Goal: Information Seeking & Learning: Find specific fact

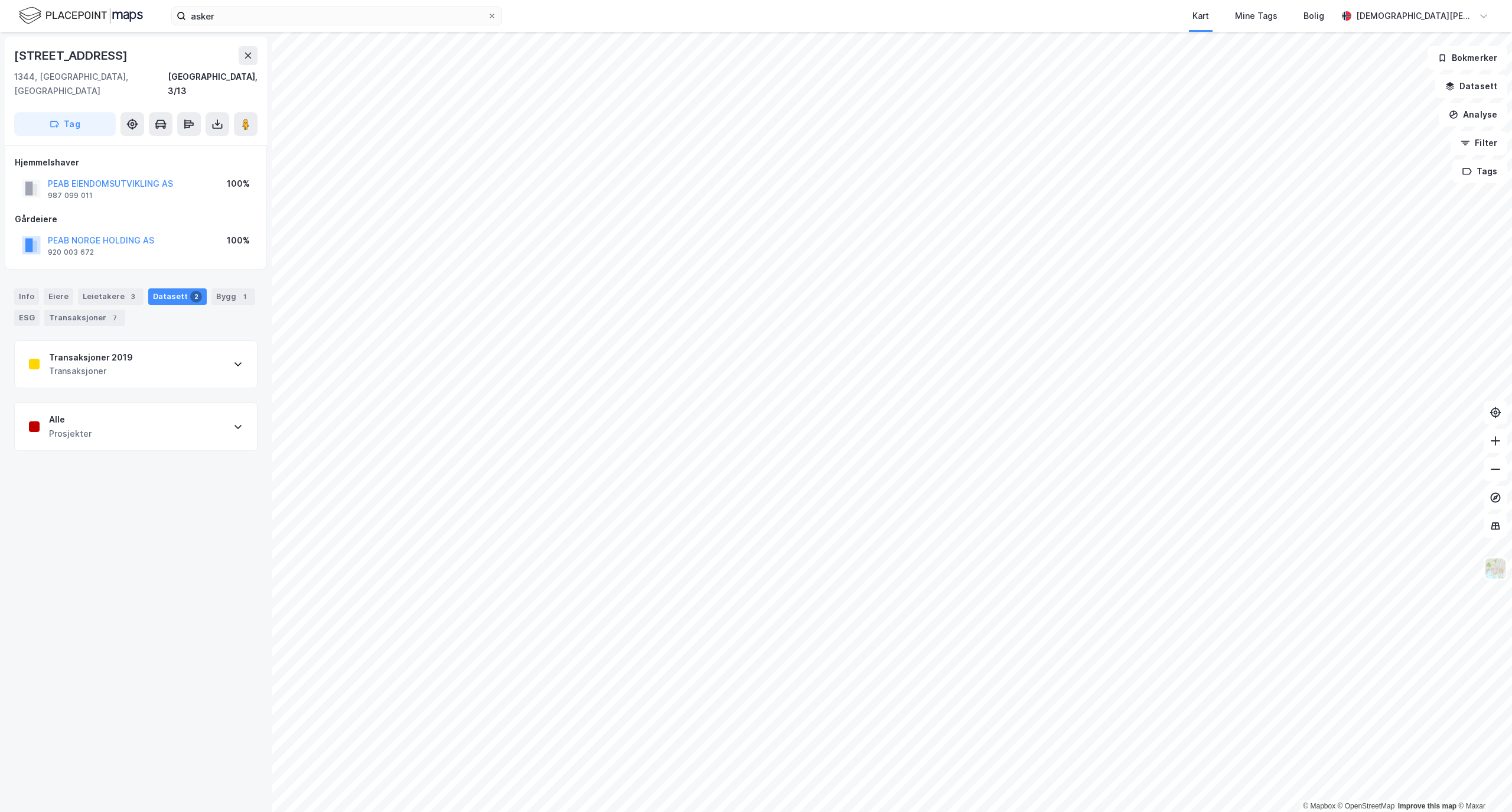
click at [221, 356] on div "Transaksjoner 2019 Transaksjoner" at bounding box center [136, 365] width 242 height 47
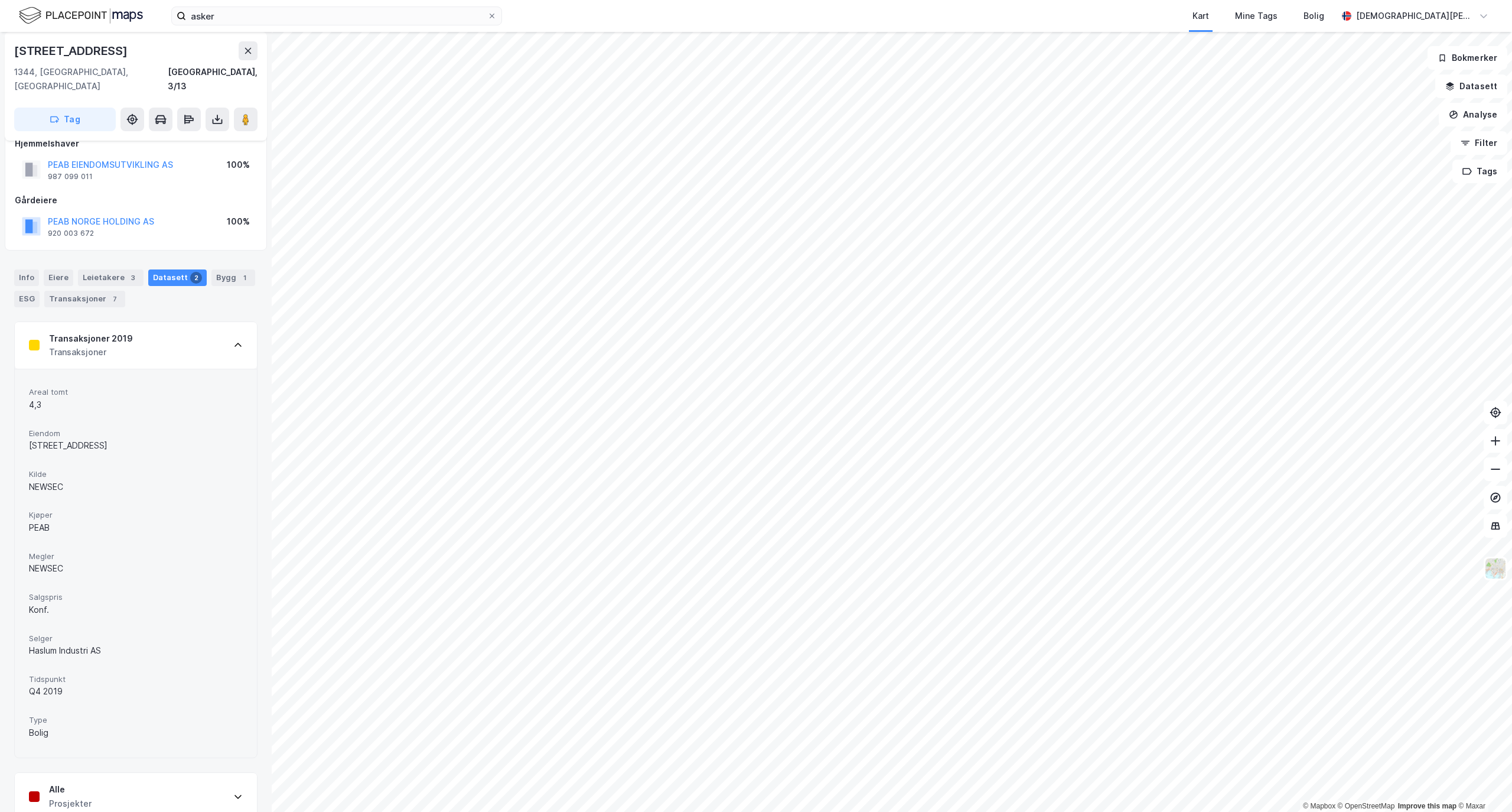
scroll to position [29, 0]
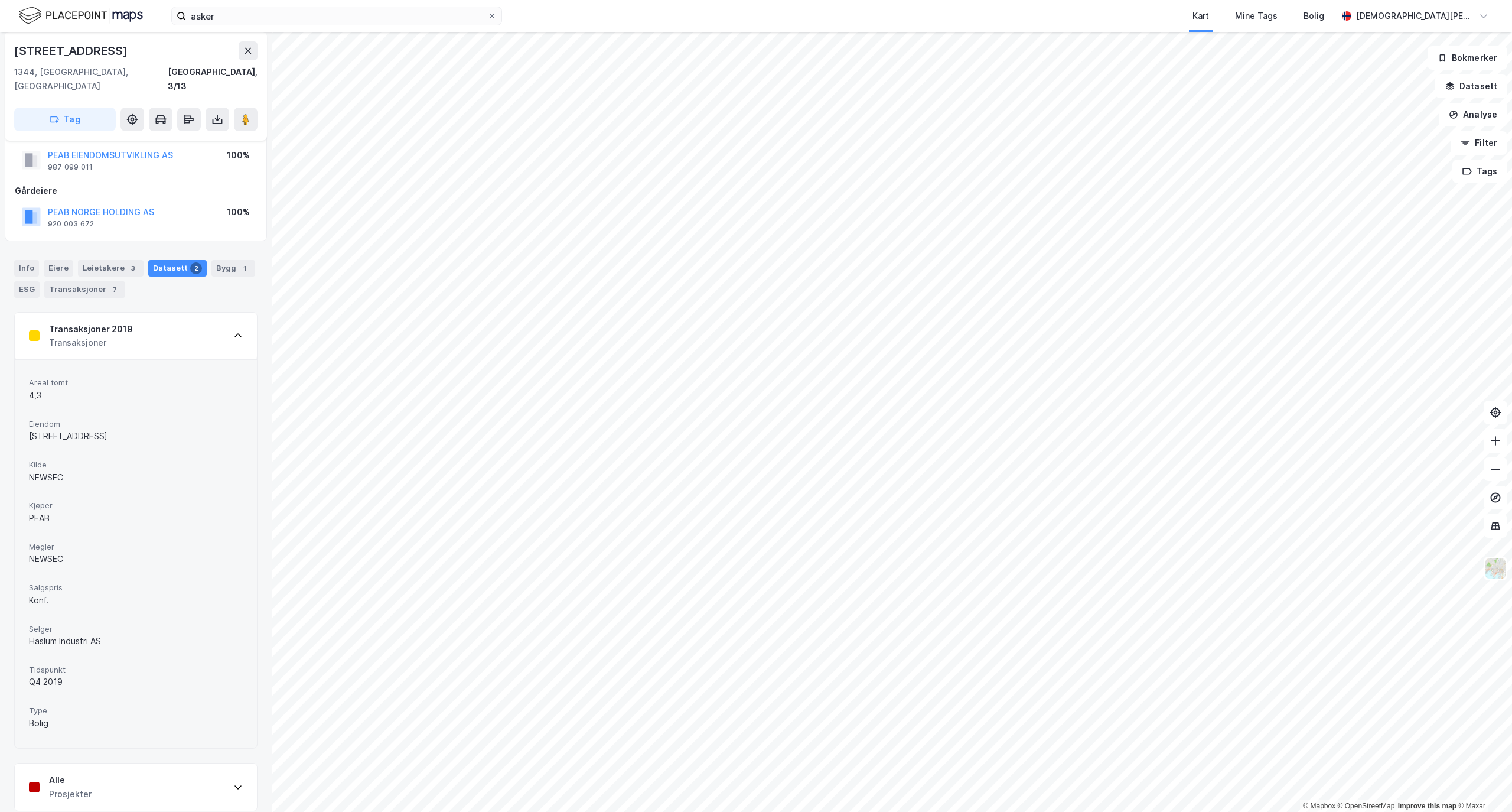
click at [180, 324] on div "Transaksjoner 2019 Transaksjoner" at bounding box center [136, 336] width 242 height 47
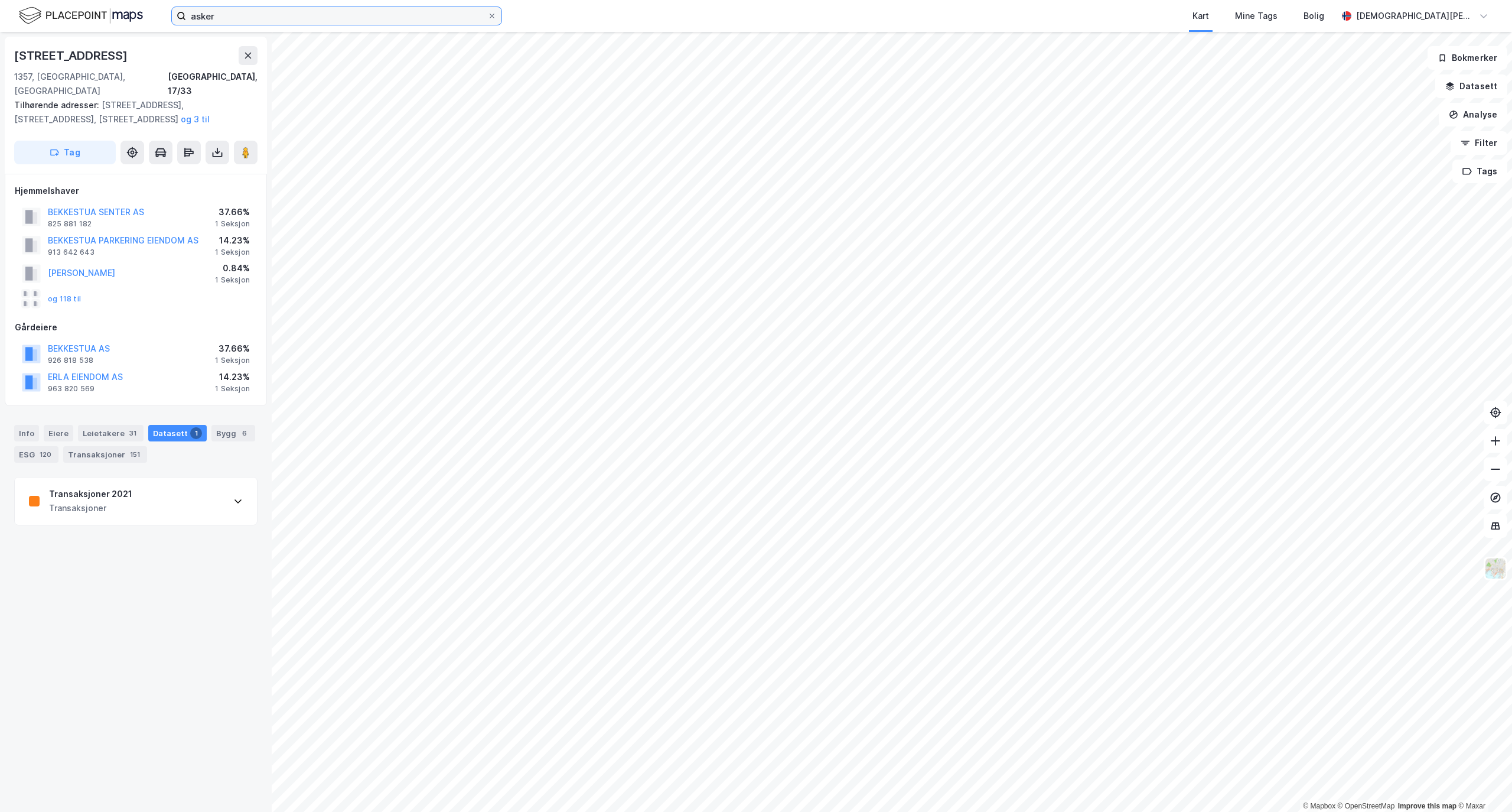
click at [214, 16] on input "asker" at bounding box center [337, 16] width 301 height 17
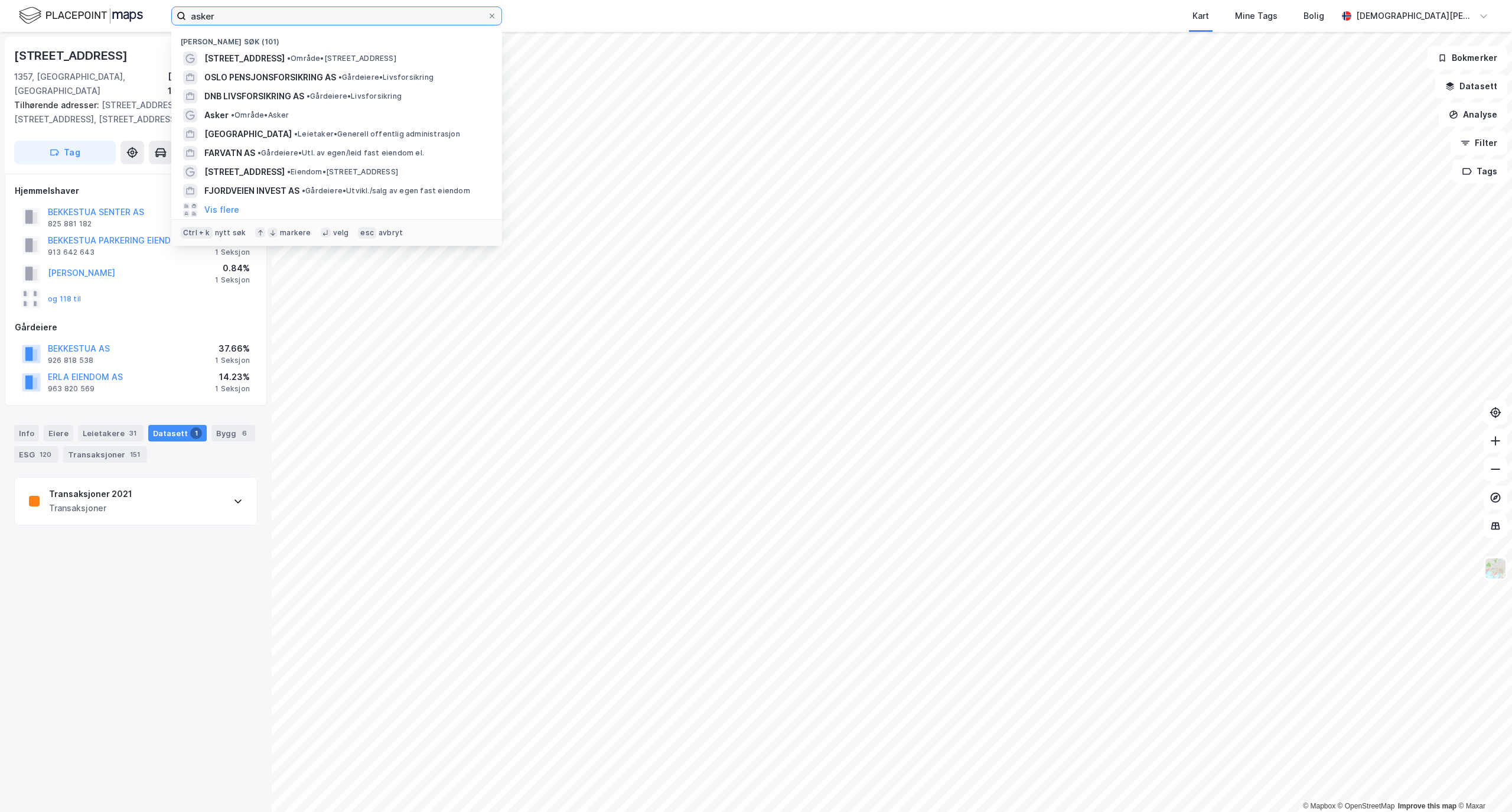
click at [214, 12] on input "asker" at bounding box center [337, 16] width 301 height 17
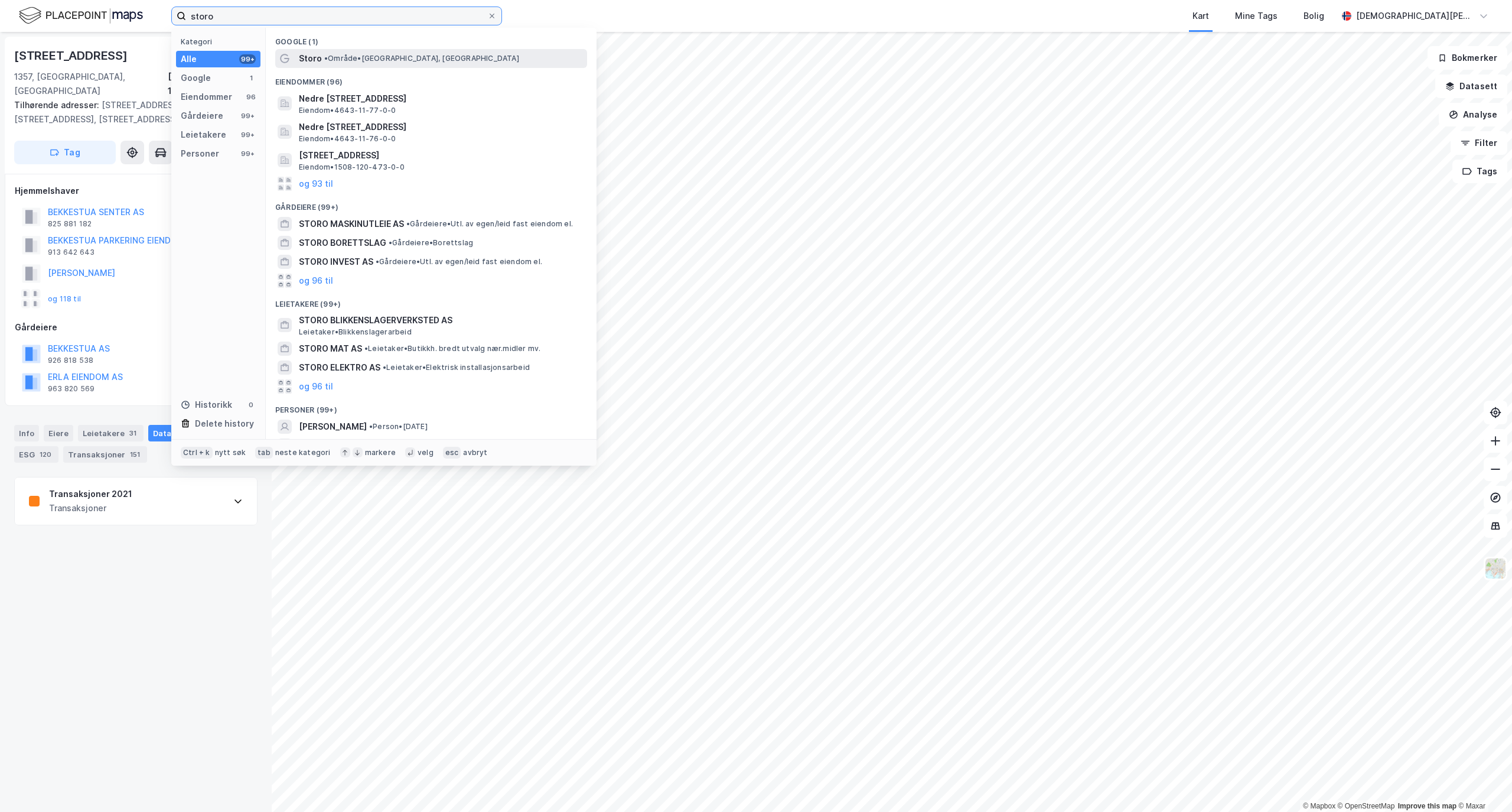
type input "storo"
click at [377, 60] on span "• Område • [GEOGRAPHIC_DATA], [GEOGRAPHIC_DATA]" at bounding box center [422, 58] width 195 height 10
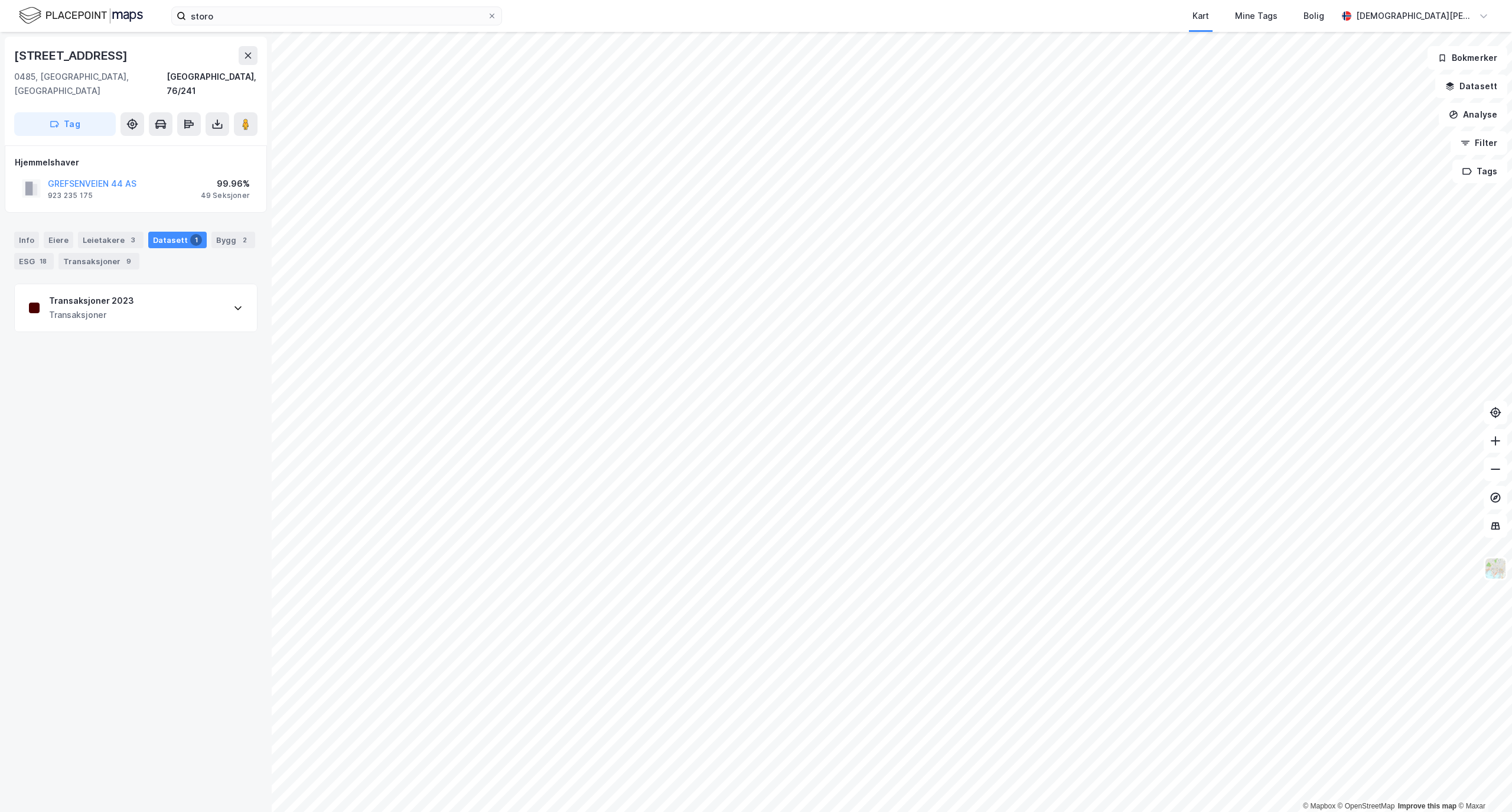
click at [242, 305] on div "Transaksjoner 2023 Transaksjoner" at bounding box center [136, 307] width 242 height 47
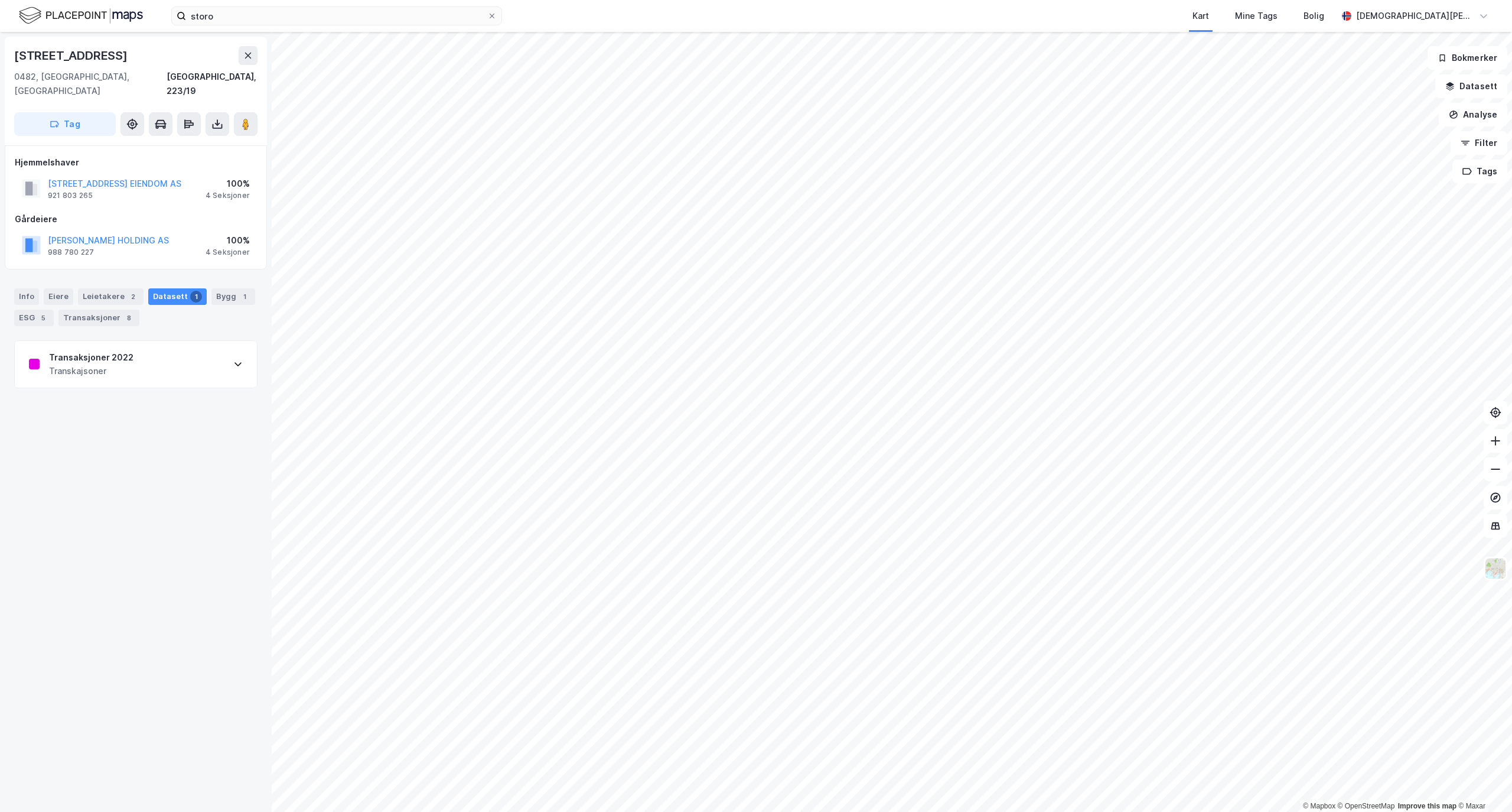
click at [205, 360] on div "Transaksjoner 2022 Transkajsoner" at bounding box center [136, 365] width 242 height 47
click at [168, 703] on div "[URL][DOMAIN_NAME][PERSON_NAME]" at bounding box center [98, 708] width 139 height 10
click at [123, 350] on div "Transaksjoner 2018" at bounding box center [91, 357] width 84 height 14
click at [313, 17] on input "storo" at bounding box center [337, 16] width 301 height 17
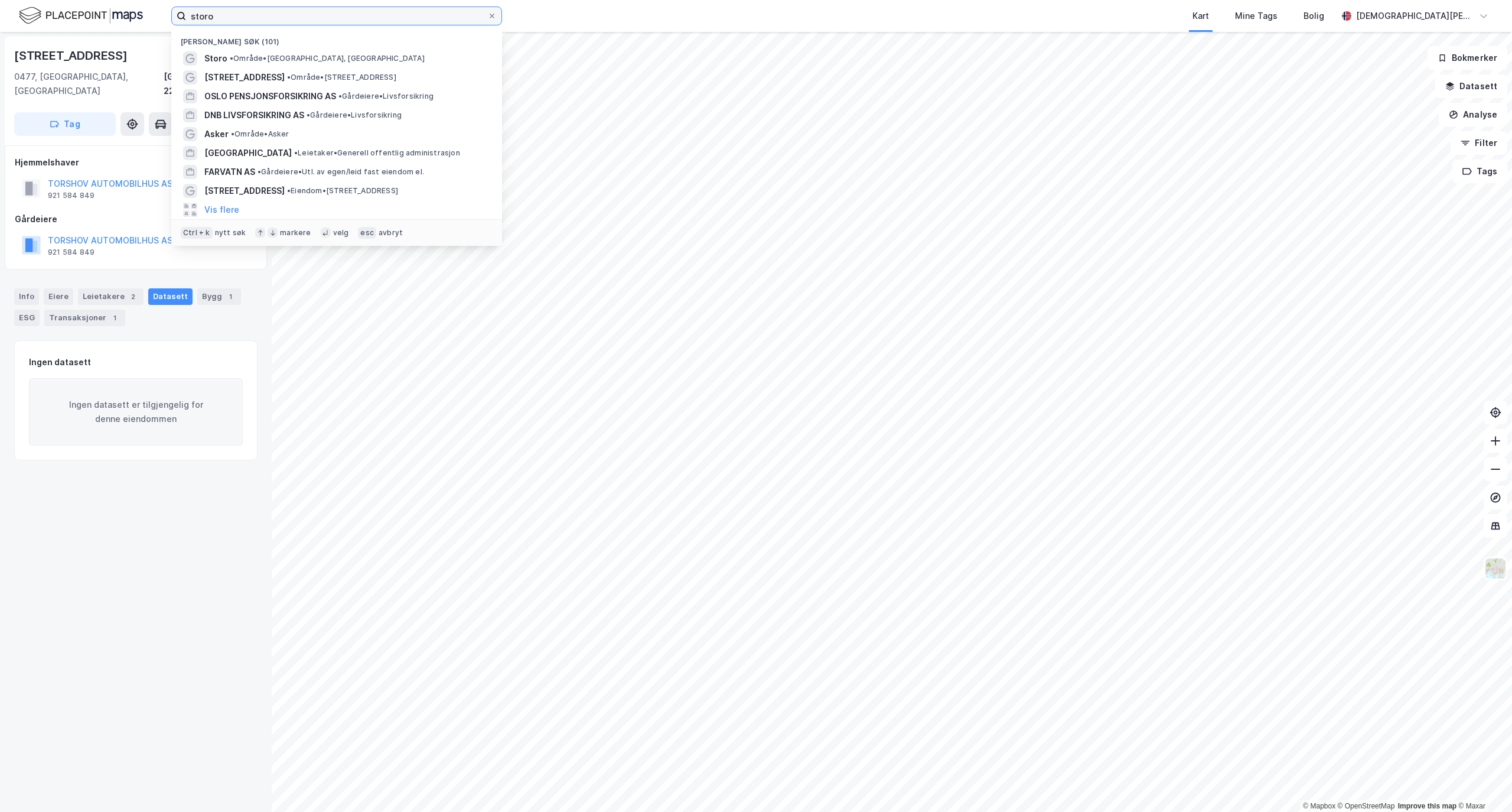
click at [313, 17] on input "storo" at bounding box center [337, 16] width 301 height 17
paste input "[STREET_ADDRESS]"
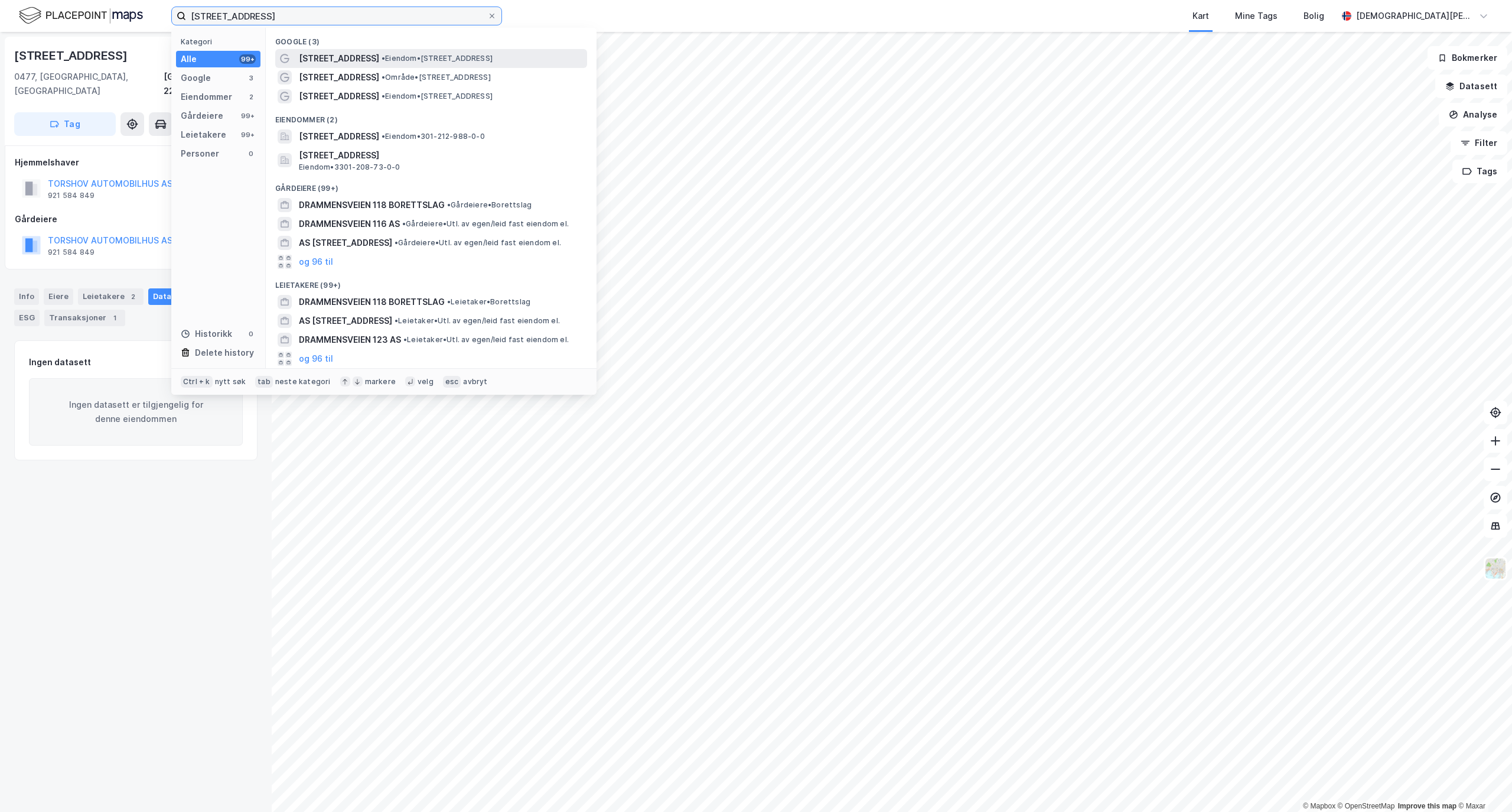
type input "[STREET_ADDRESS]"
click at [334, 63] on span "[STREET_ADDRESS]" at bounding box center [339, 58] width 80 height 14
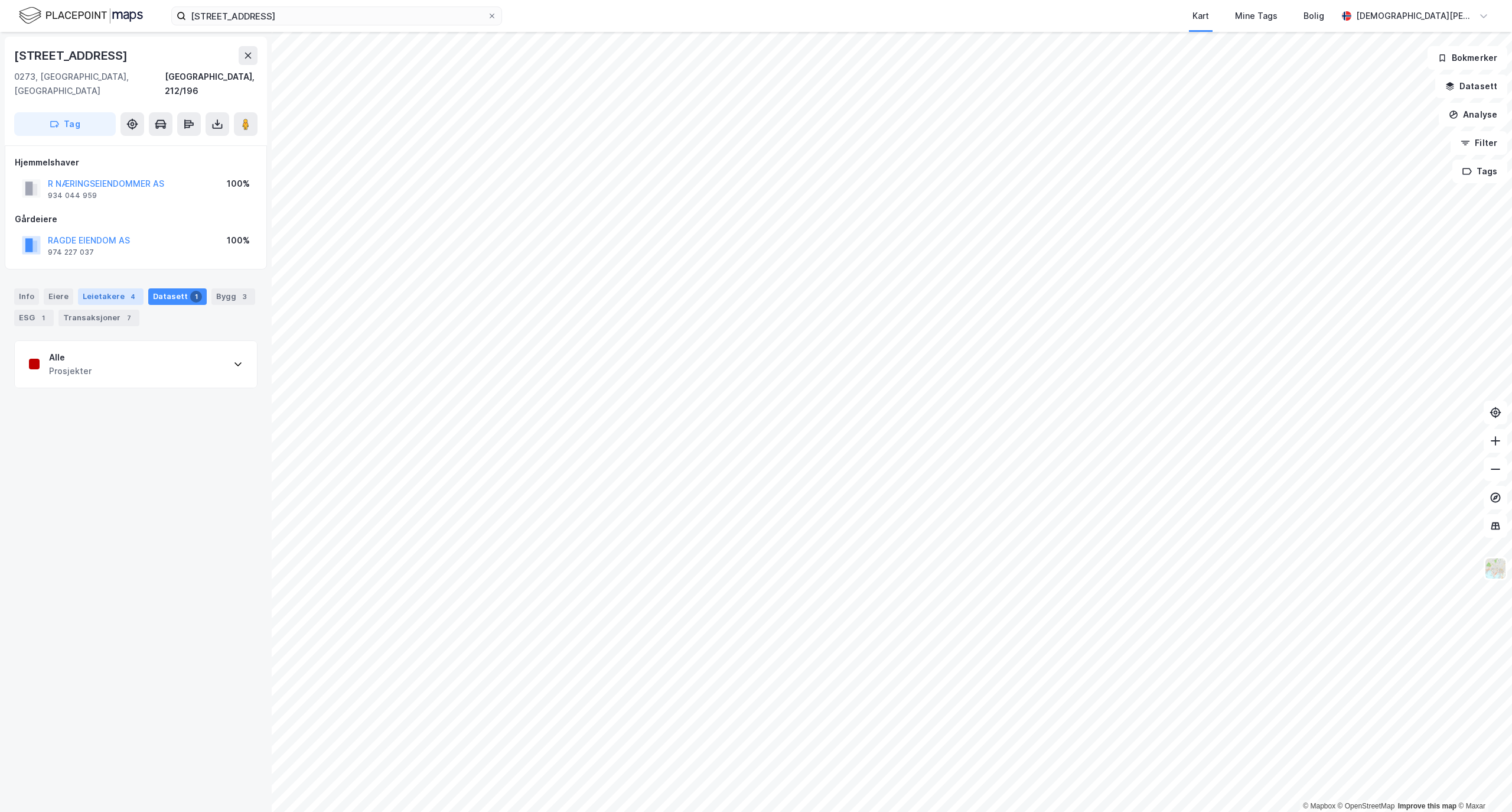
click at [111, 288] on div "Leietakere 4" at bounding box center [111, 296] width 65 height 17
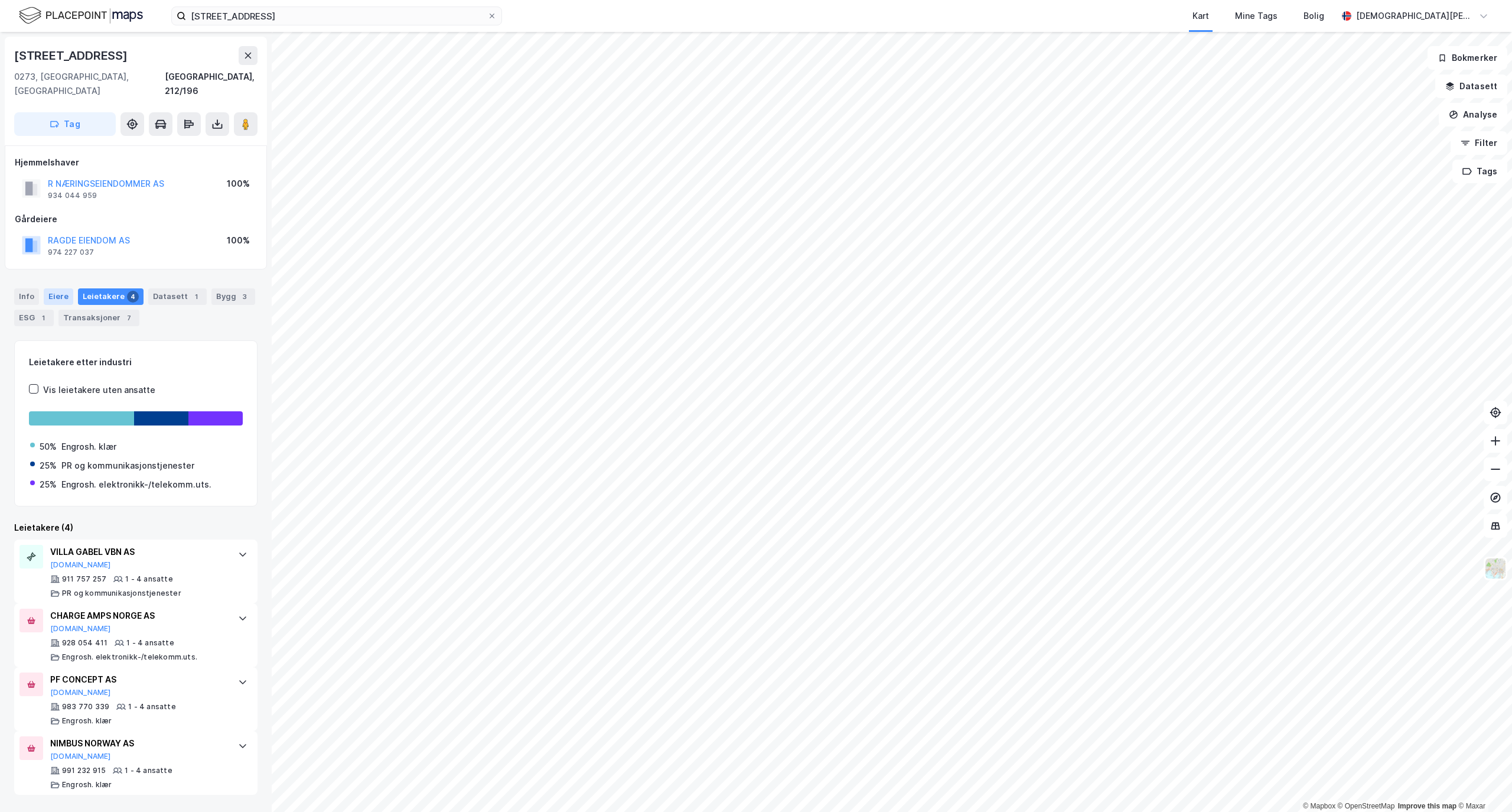
click at [63, 288] on div "Eiere" at bounding box center [58, 296] width 30 height 17
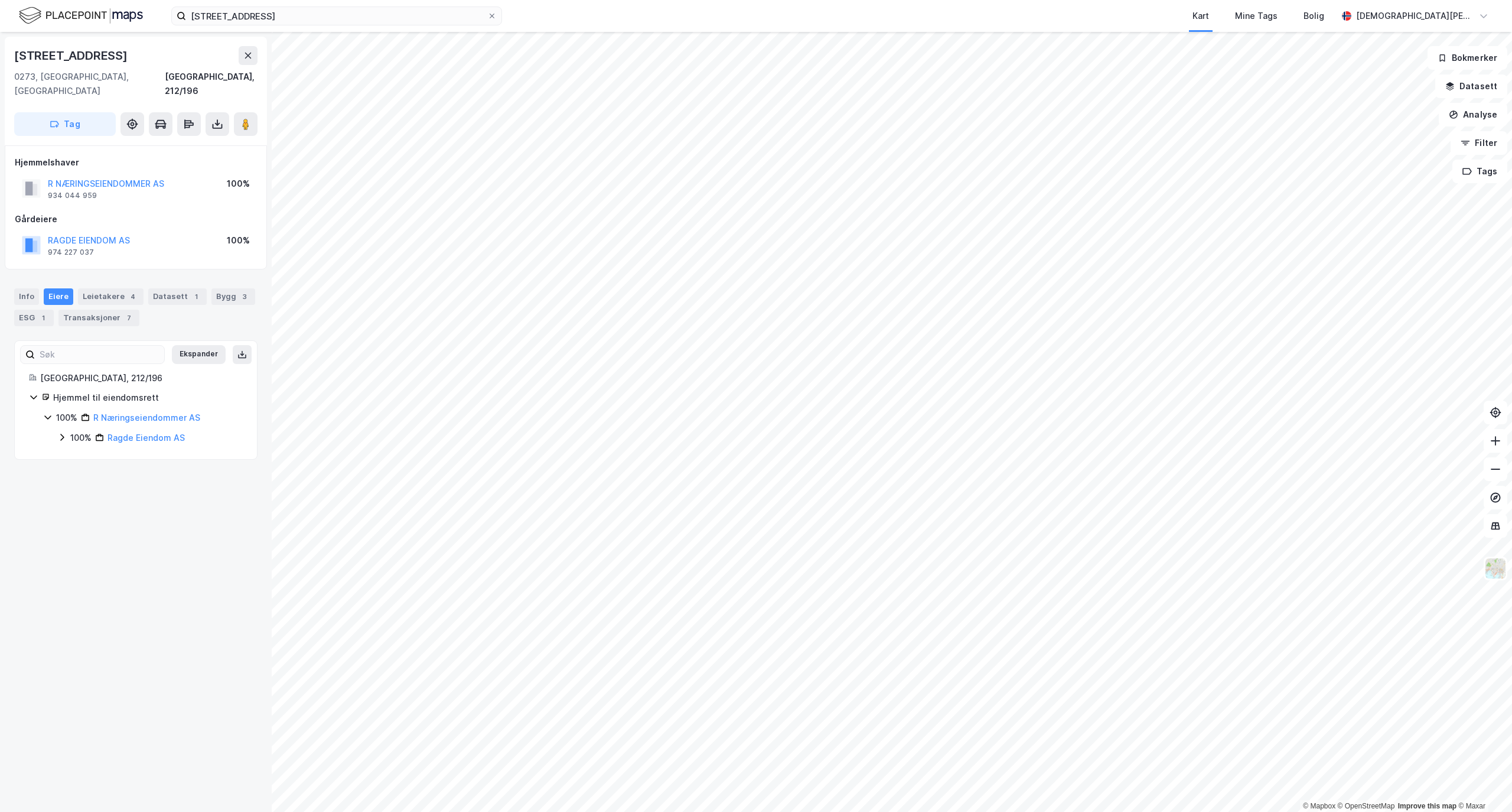
click at [38, 288] on div "Info [PERSON_NAME] 4 Datasett 1 Bygg 3 ESG 1 Transaksjoner 7" at bounding box center [136, 306] width 244 height 37
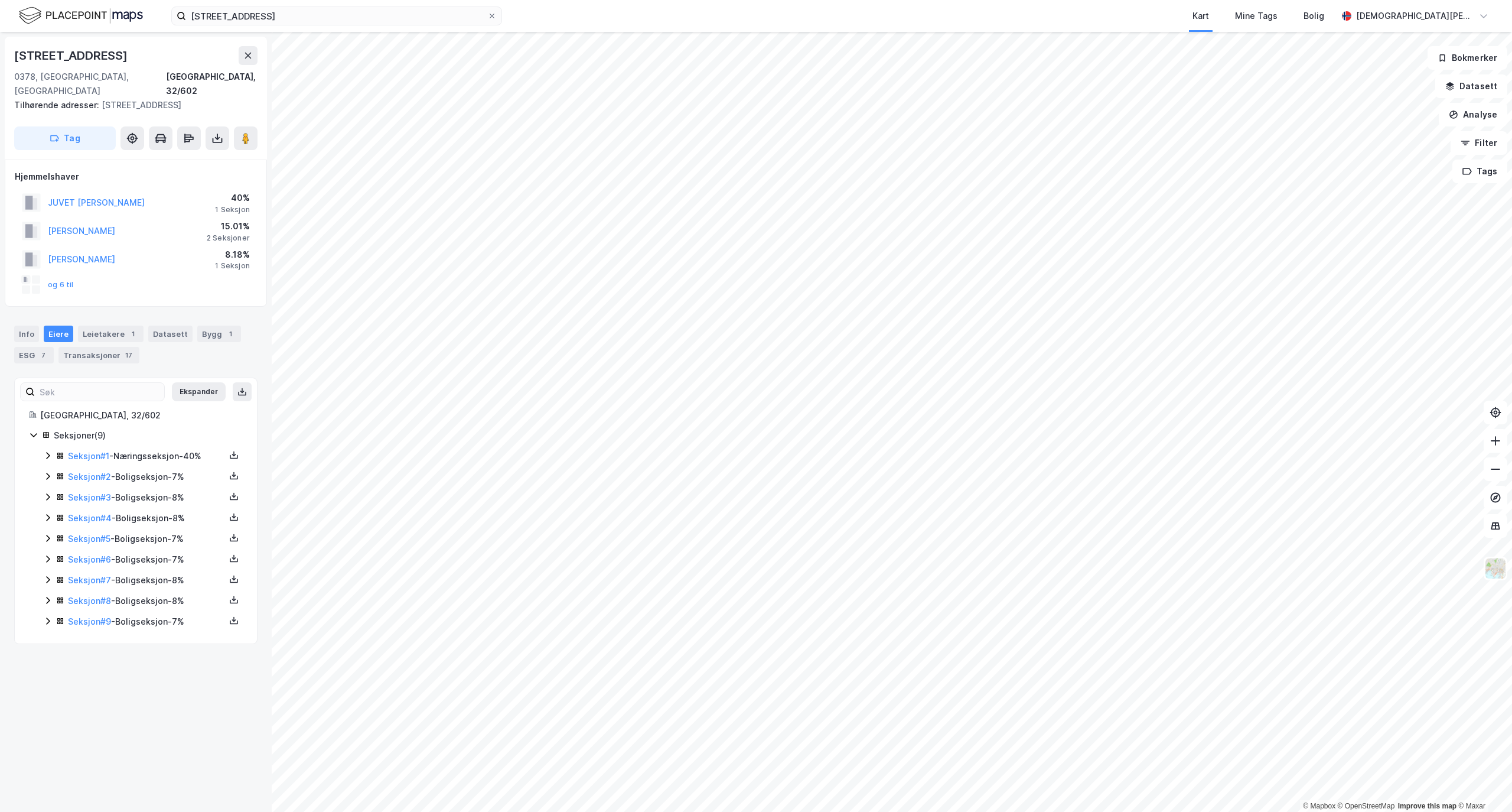
click at [49, 451] on icon at bounding box center [48, 455] width 10 height 10
click at [151, 492] on link "[PERSON_NAME]" at bounding box center [163, 497] width 67 height 10
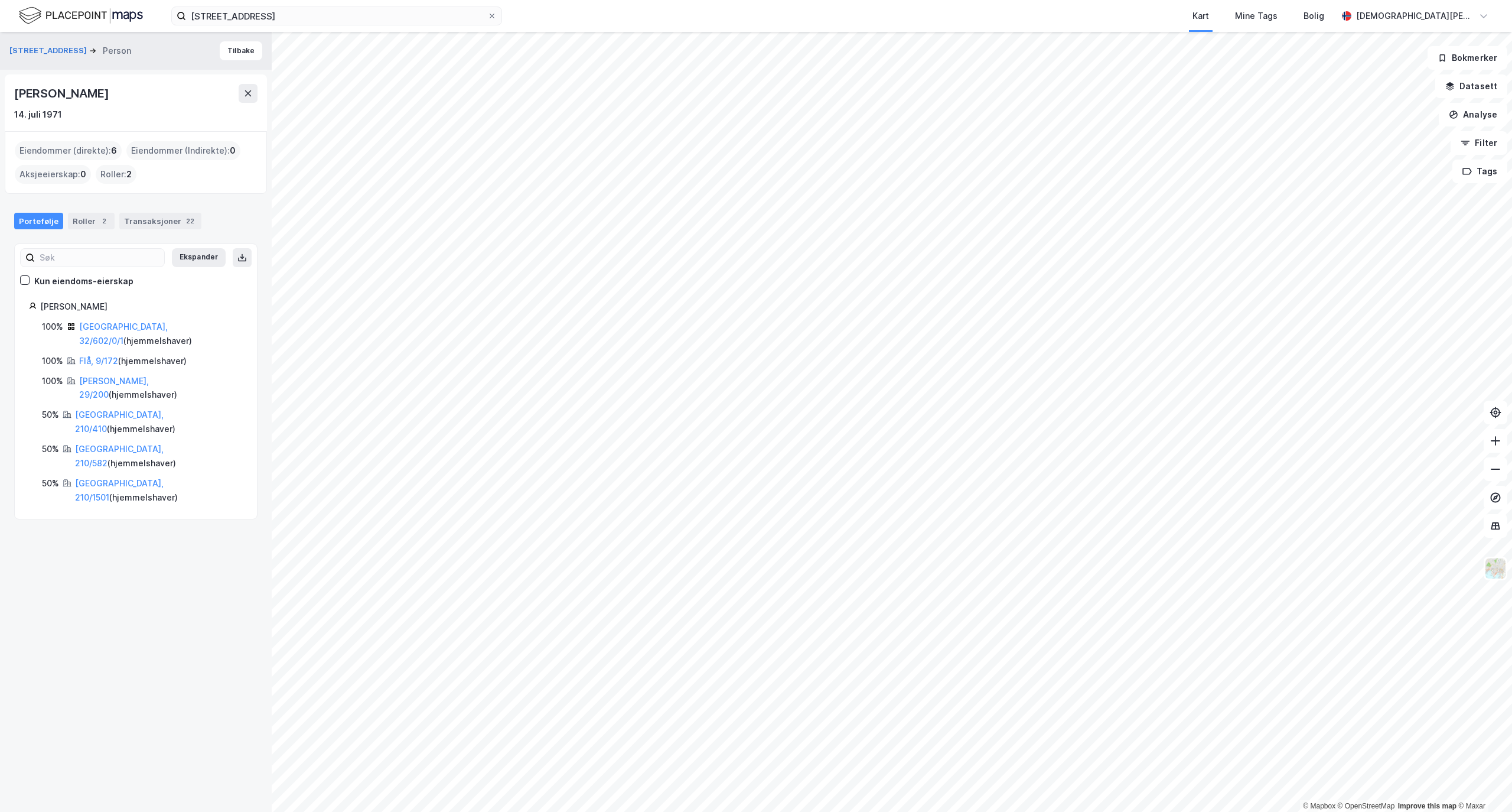
click at [92, 466] on div "Øvre Smestadvei 2b Person [PERSON_NAME] [DATE] Eiendommer (direkte) : 6 Eiendom…" at bounding box center [136, 422] width 272 height 780
